Goal: Navigation & Orientation: Find specific page/section

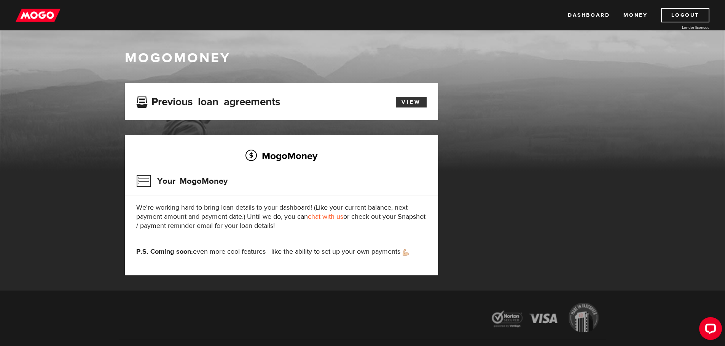
click at [424, 99] on link "View" at bounding box center [411, 102] width 31 height 11
click at [46, 13] on img at bounding box center [38, 15] width 45 height 14
click at [638, 13] on link "Money" at bounding box center [635, 15] width 24 height 14
drag, startPoint x: 288, startPoint y: 254, endPoint x: 381, endPoint y: 254, distance: 93.6
click at [380, 254] on p "P.S. Coming soon: even more cool features—like the ability to set up your own p…" at bounding box center [281, 252] width 290 height 9
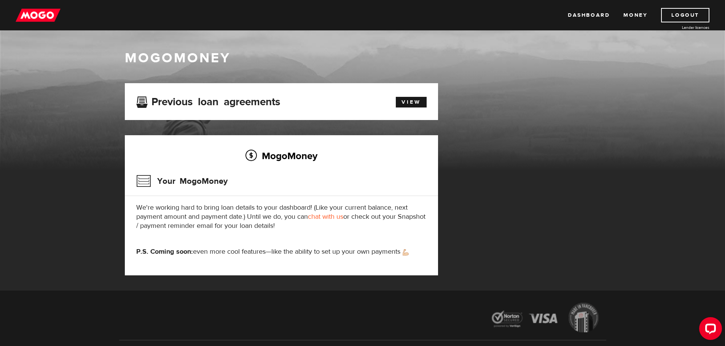
click at [382, 254] on p "P.S. Coming soon: even more cool features—like the ability to set up your own p…" at bounding box center [281, 252] width 290 height 9
click at [29, 13] on img at bounding box center [38, 15] width 45 height 14
